Goal: Find contact information: Find contact information

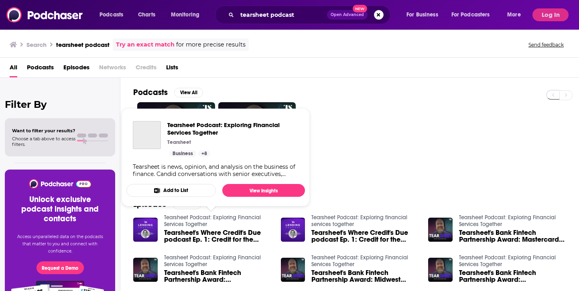
click at [190, 228] on link "Tearsheet Podcast: Exploring Financial Services Together" at bounding box center [212, 221] width 97 height 14
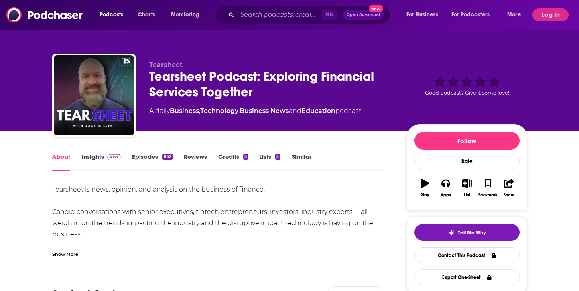
click at [146, 157] on link "Episodes 852" at bounding box center [152, 162] width 40 height 18
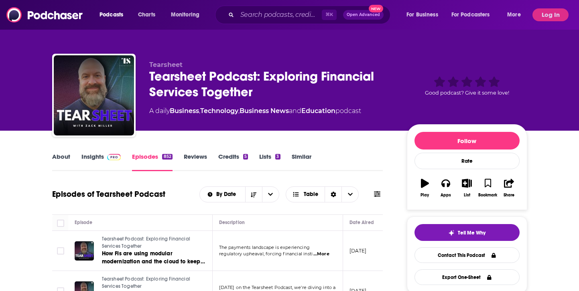
scroll to position [96, 0]
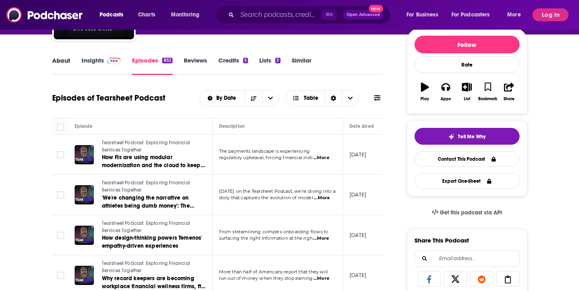
click at [81, 63] on div "About" at bounding box center [66, 66] width 29 height 18
click at [93, 61] on link "Insights" at bounding box center [101, 66] width 40 height 18
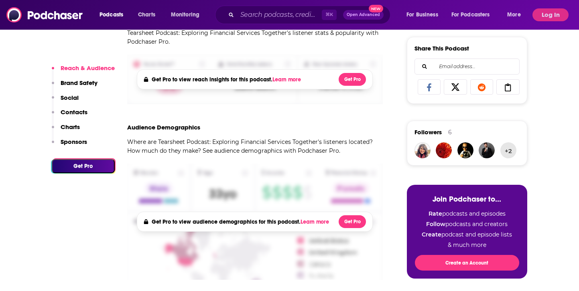
scroll to position [209, 0]
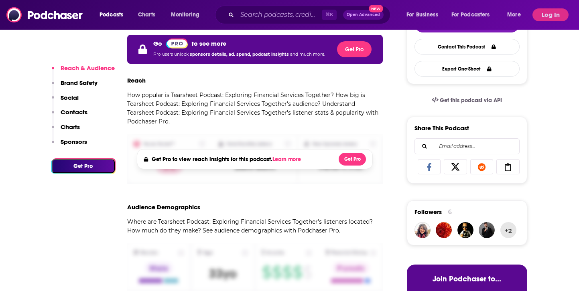
click at [554, 13] on button "Log In" at bounding box center [551, 14] width 36 height 13
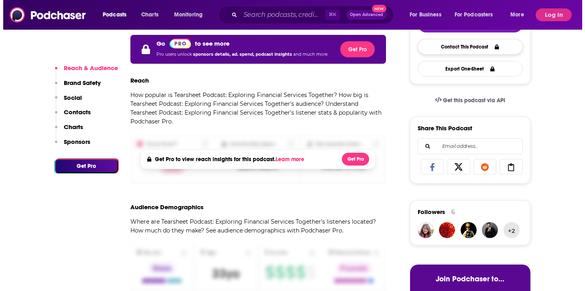
scroll to position [0, 0]
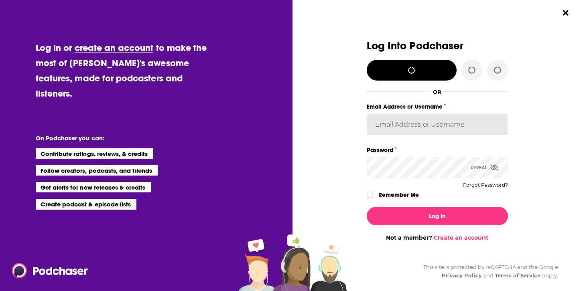
type input "jnewton"
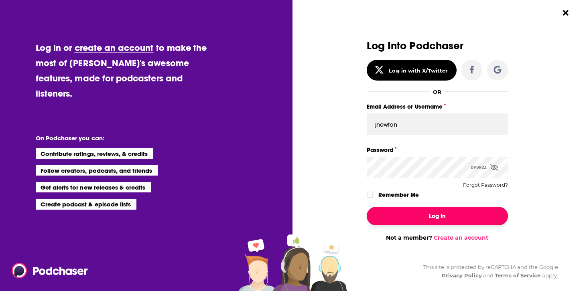
click at [399, 217] on button "Log In" at bounding box center [437, 216] width 141 height 18
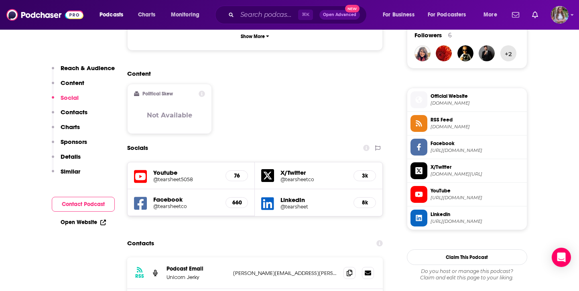
scroll to position [586, 0]
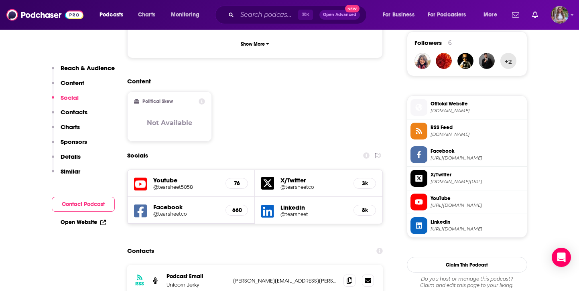
click at [72, 114] on p "Contacts" at bounding box center [74, 112] width 27 height 8
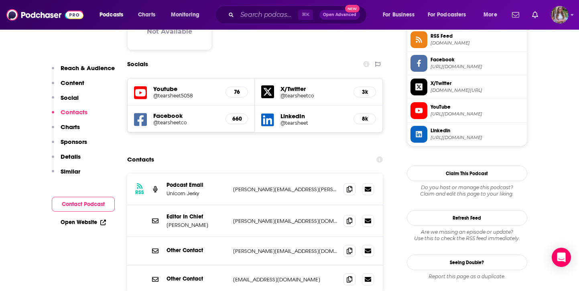
scroll to position [677, 0]
click at [350, 185] on icon at bounding box center [350, 188] width 6 height 6
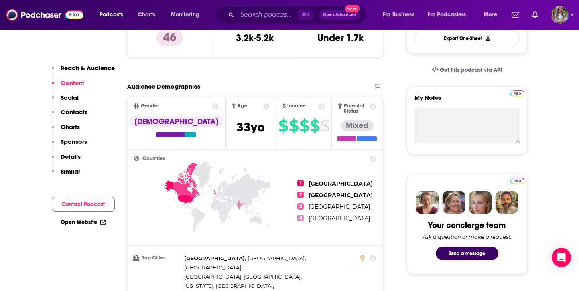
scroll to position [0, 0]
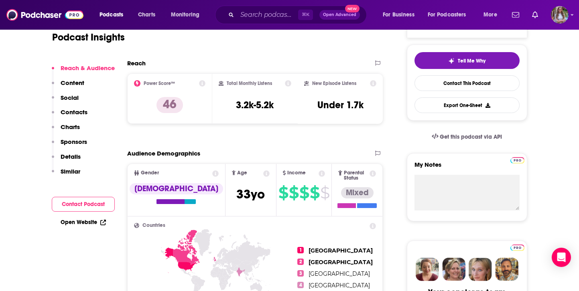
click at [79, 110] on p "Contacts" at bounding box center [74, 112] width 27 height 8
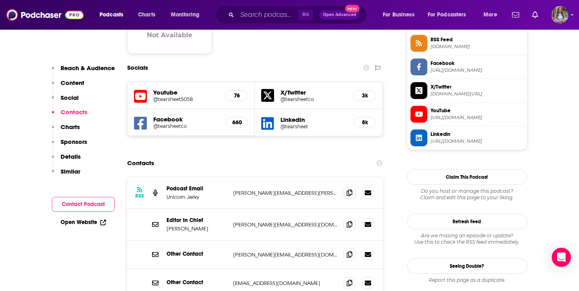
scroll to position [677, 0]
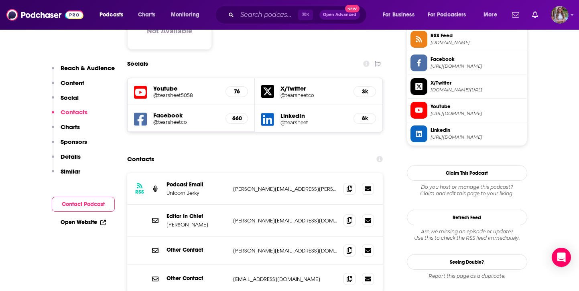
click at [223, 260] on div "RSS Podcast Email Unicorn [PERSON_NAME] [PERSON_NAME][EMAIL_ADDRESS][PERSON_NAM…" at bounding box center [255, 258] width 256 height 171
click at [349, 247] on icon at bounding box center [350, 250] width 6 height 6
